Goal: Task Accomplishment & Management: Manage account settings

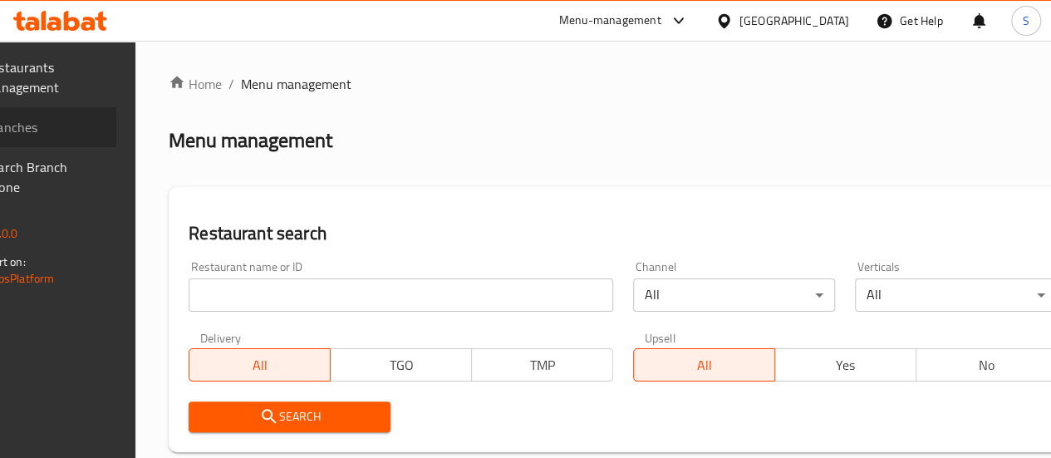
click at [93, 118] on span "Branches" at bounding box center [43, 127] width 119 height 20
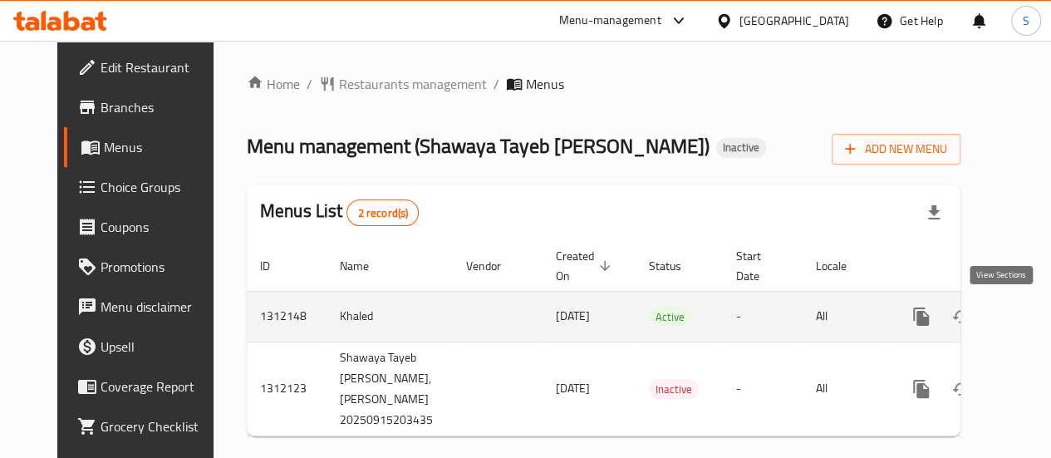
click at [1021, 328] on link "enhanced table" at bounding box center [1041, 317] width 40 height 40
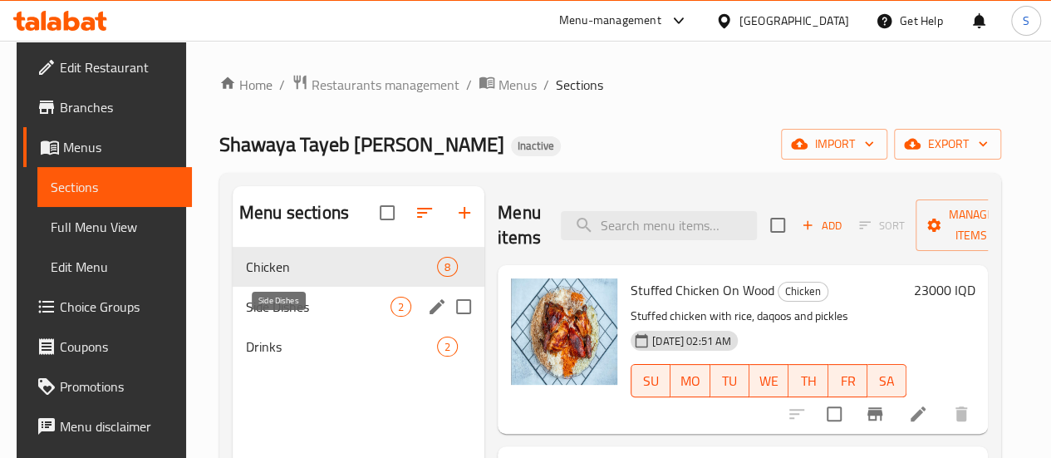
click at [303, 317] on span "Side Dishes" at bounding box center [318, 307] width 145 height 20
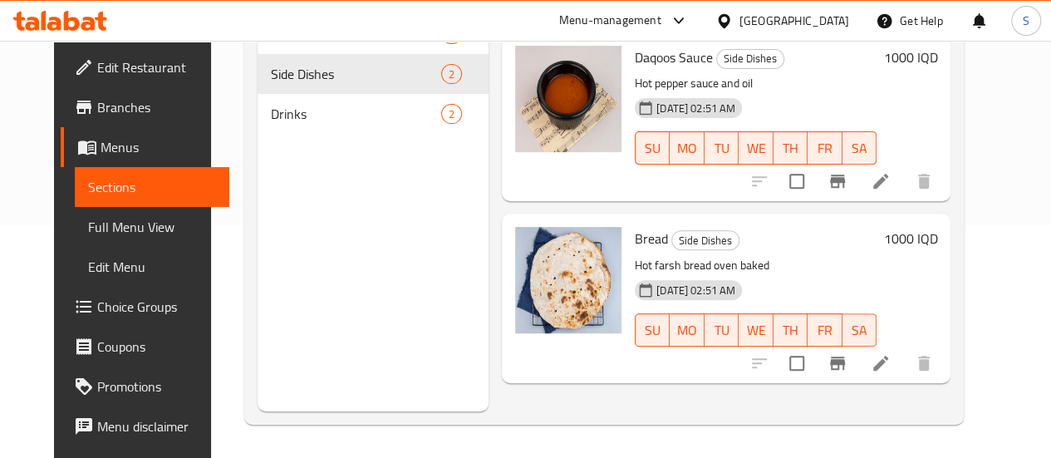
scroll to position [232, 0]
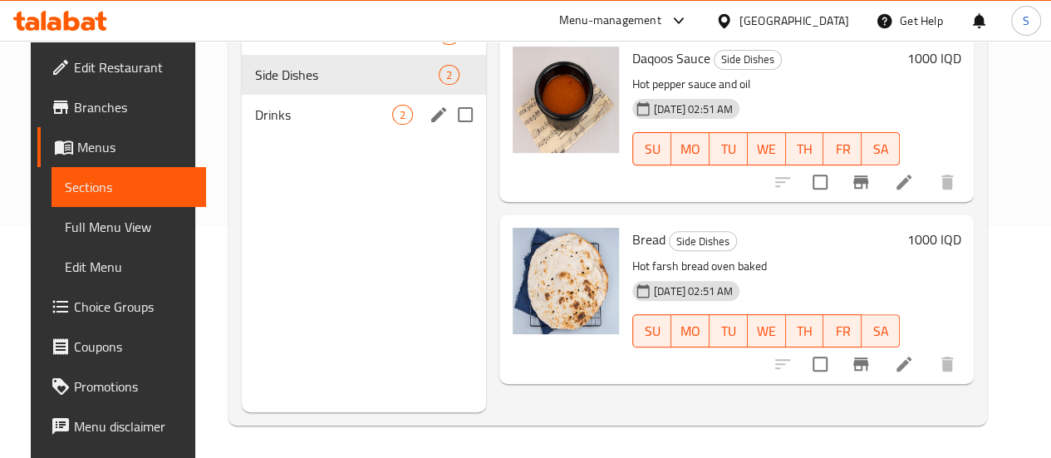
click at [290, 125] on span "Drinks" at bounding box center [323, 115] width 137 height 20
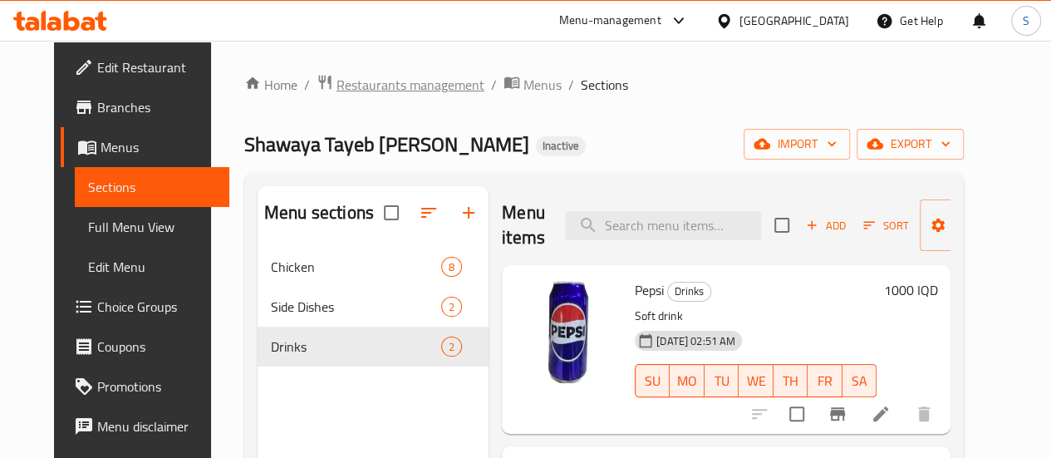
click at [411, 91] on span "Restaurants management" at bounding box center [411, 85] width 148 height 20
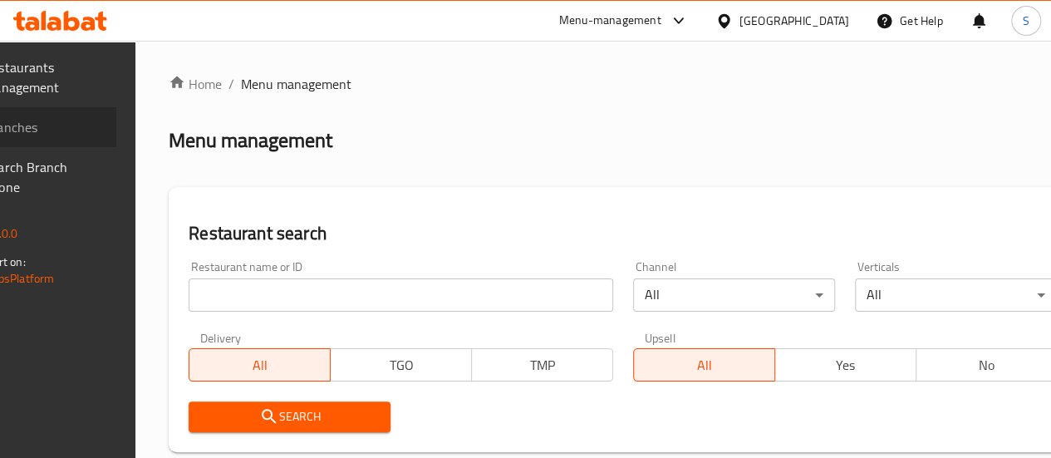
click at [96, 137] on link "Branches" at bounding box center [32, 127] width 169 height 40
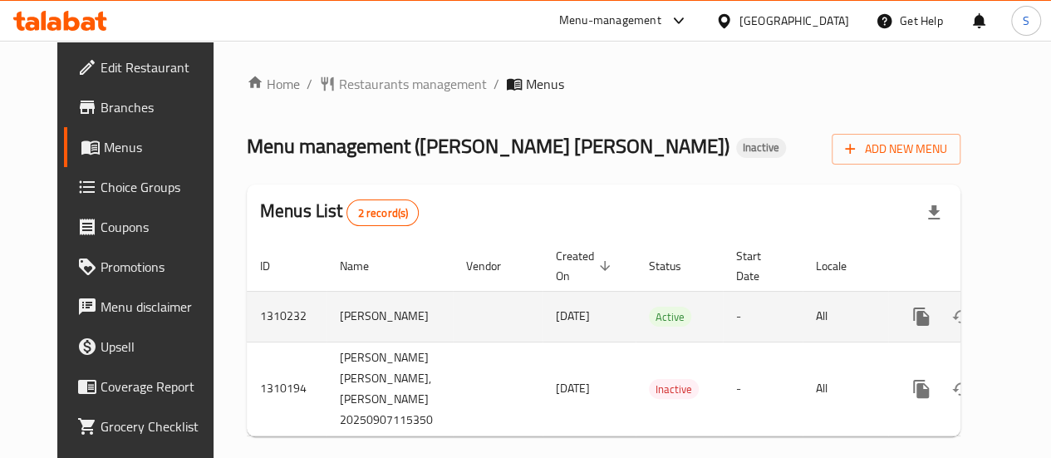
scroll to position [0, 17]
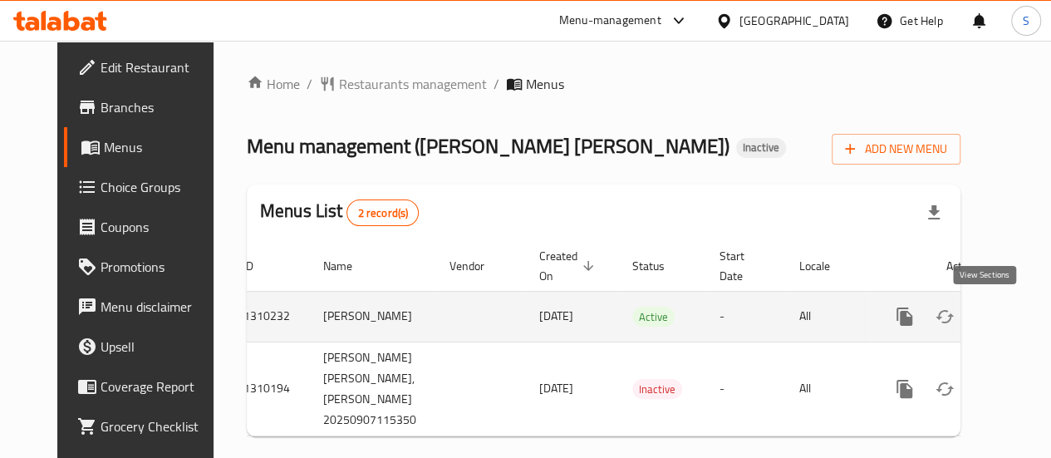
click at [1015, 317] on icon "enhanced table" at bounding box center [1025, 317] width 20 height 20
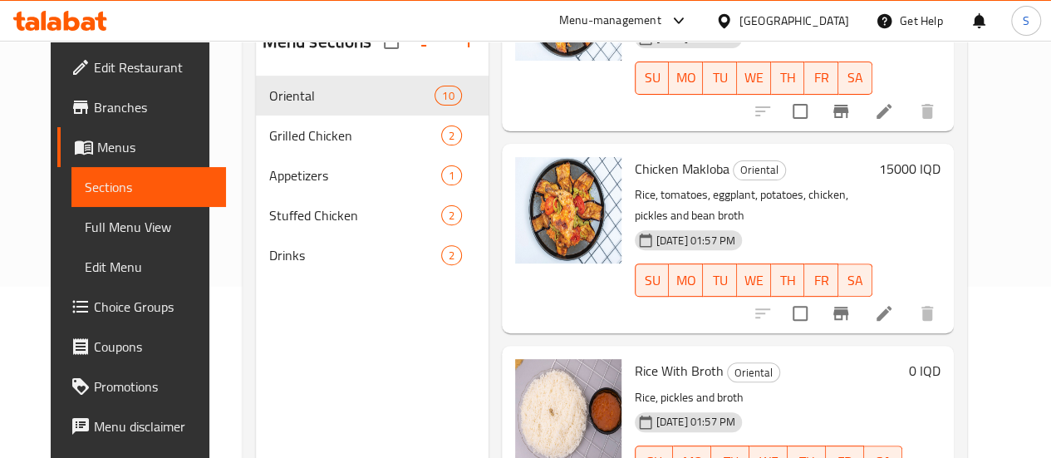
scroll to position [175, 0]
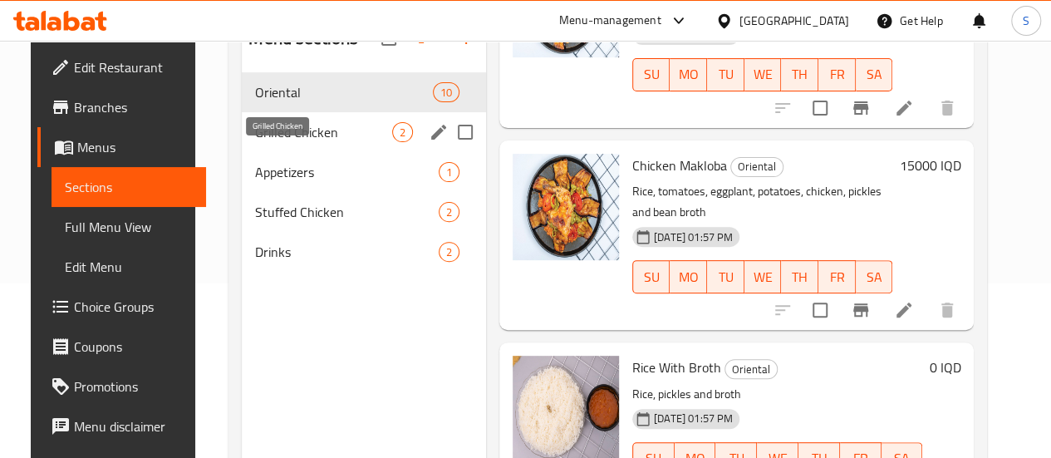
click at [271, 142] on span "Grilled Chicken" at bounding box center [323, 132] width 137 height 20
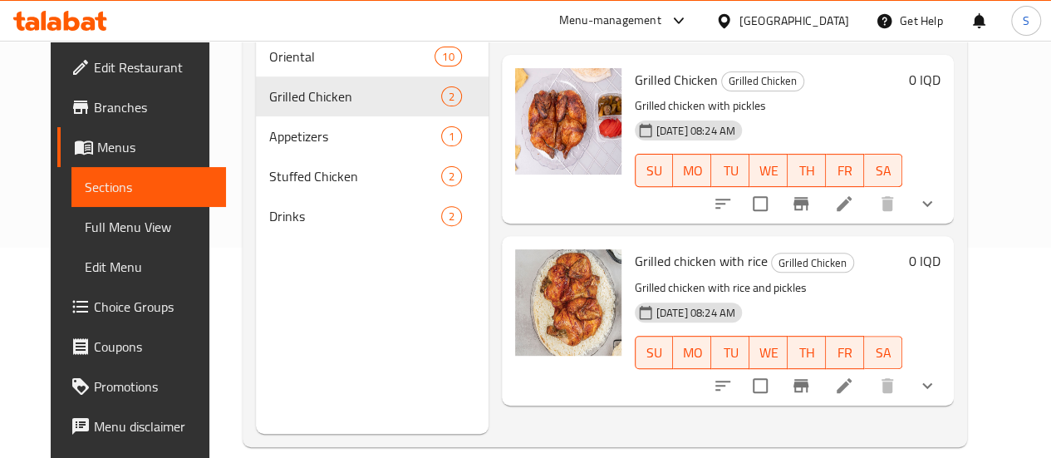
scroll to position [212, 0]
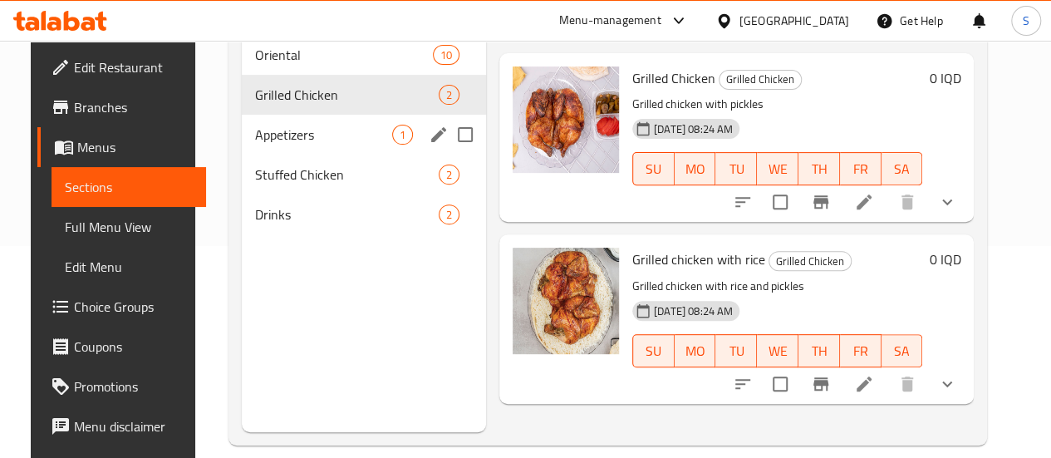
click at [289, 145] on span "Appetizers" at bounding box center [323, 135] width 137 height 20
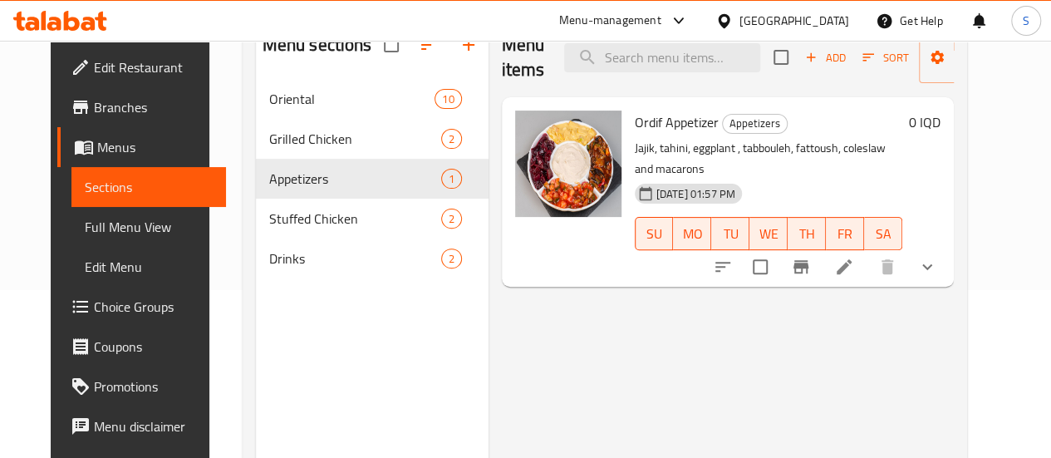
scroll to position [167, 0]
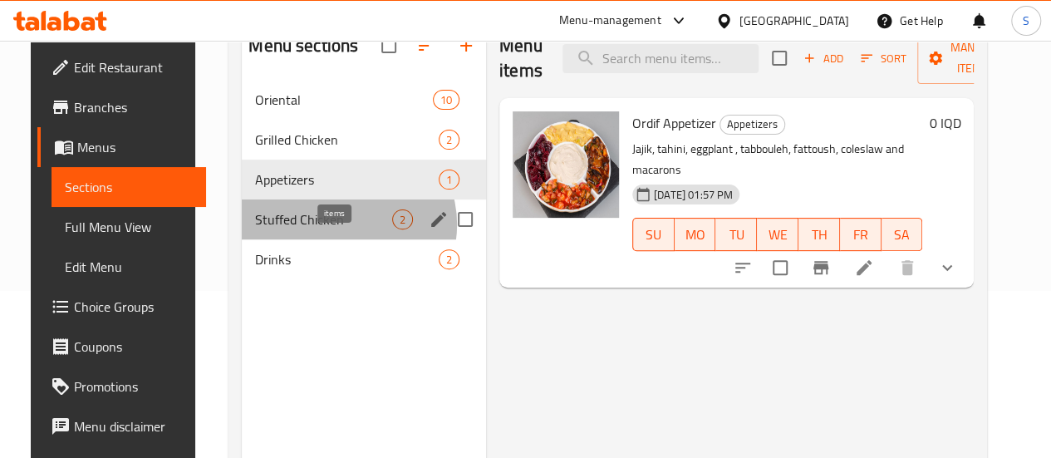
click at [393, 228] on span "2" at bounding box center [402, 220] width 19 height 16
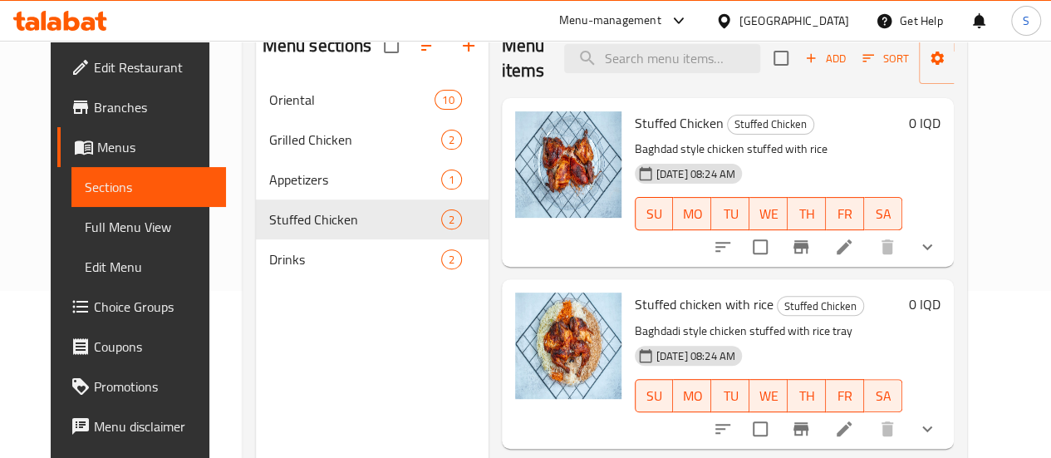
scroll to position [233, 0]
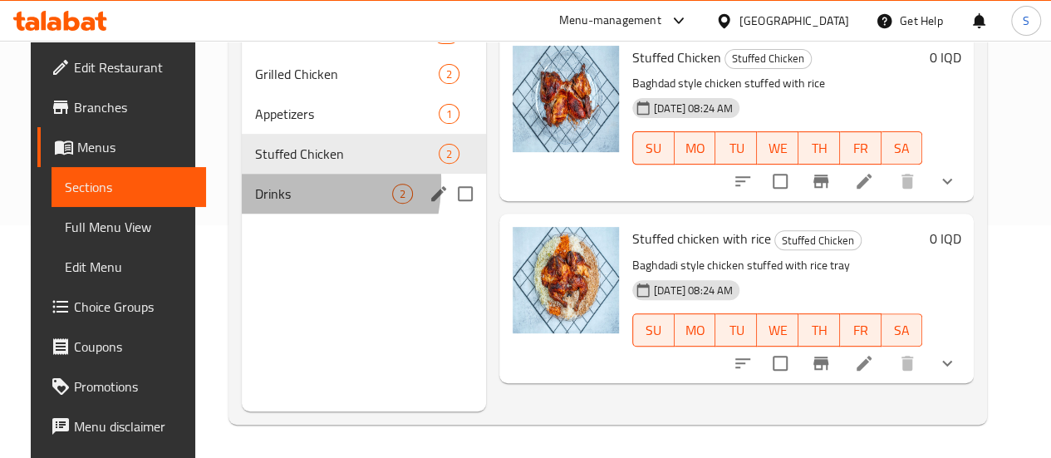
click at [242, 206] on div "Drinks 2" at bounding box center [364, 194] width 244 height 40
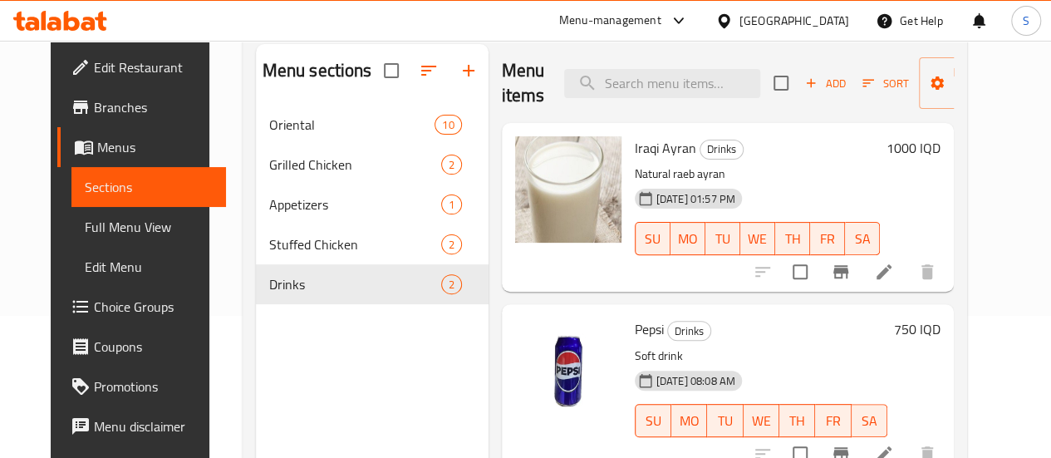
scroll to position [140, 0]
